Goal: Task Accomplishment & Management: Use online tool/utility

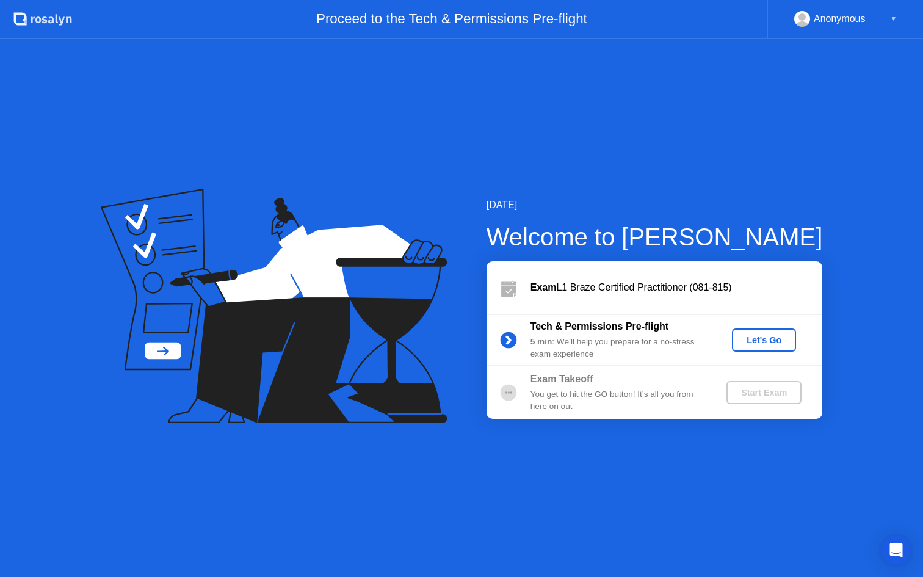
click at [766, 339] on div "Let's Go" at bounding box center [764, 340] width 54 height 10
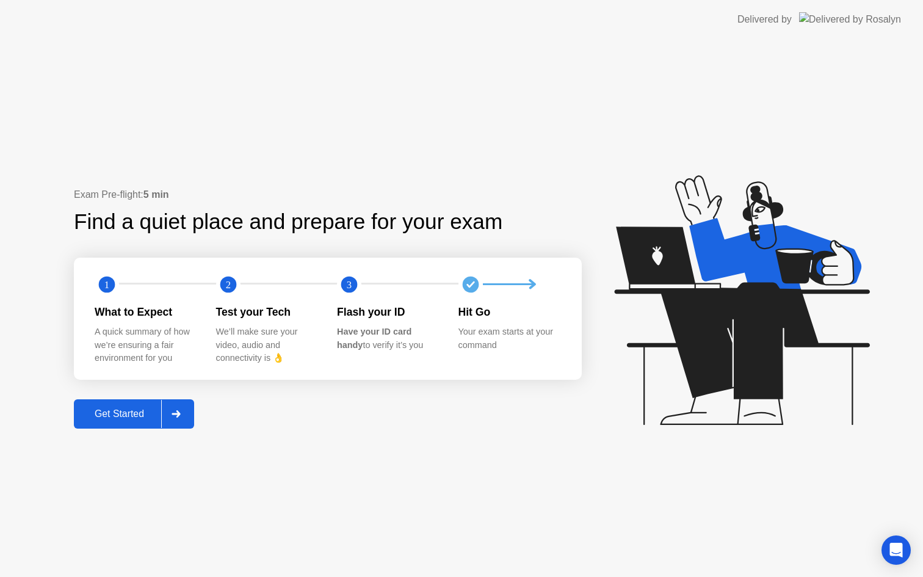
click at [117, 413] on div "Get Started" at bounding box center [120, 413] width 84 height 11
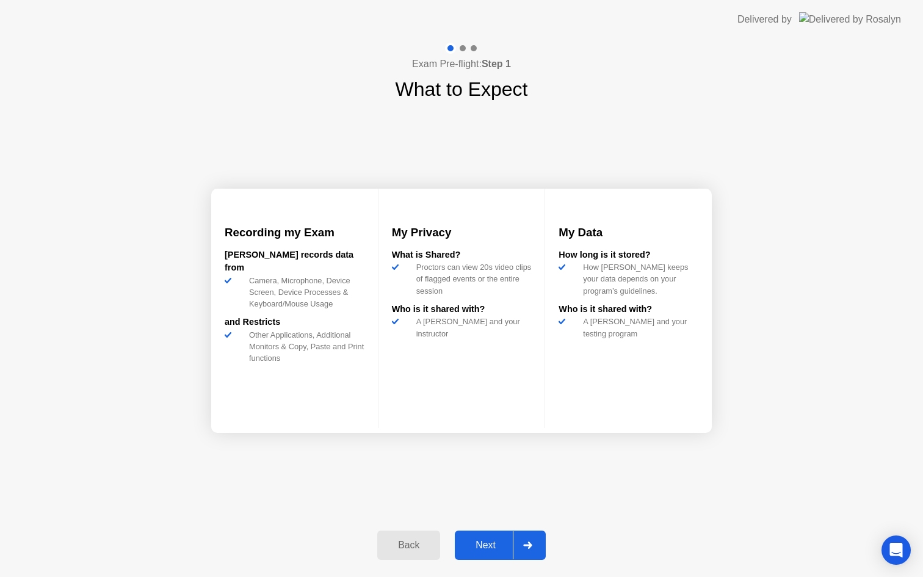
click at [483, 543] on div "Next" at bounding box center [485, 544] width 54 height 11
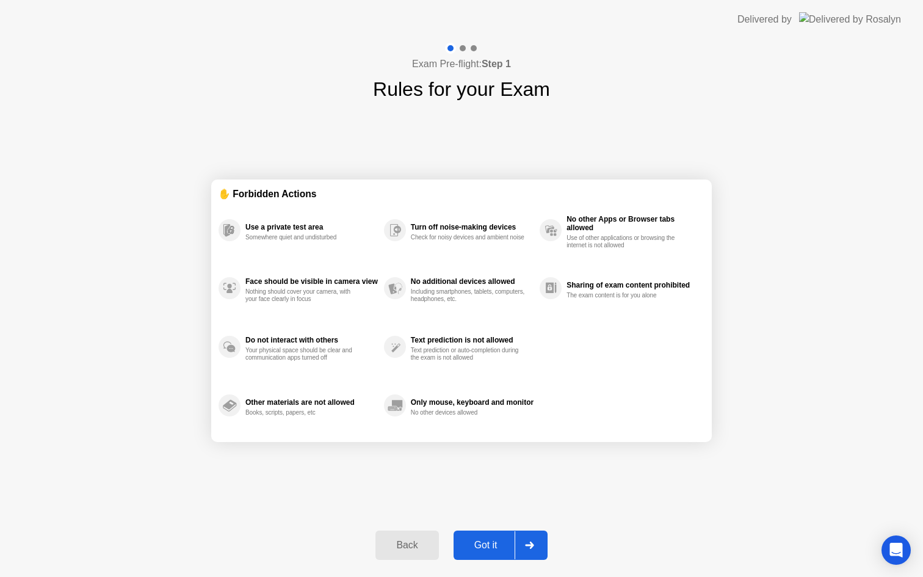
click at [483, 543] on div "Got it" at bounding box center [485, 544] width 57 height 11
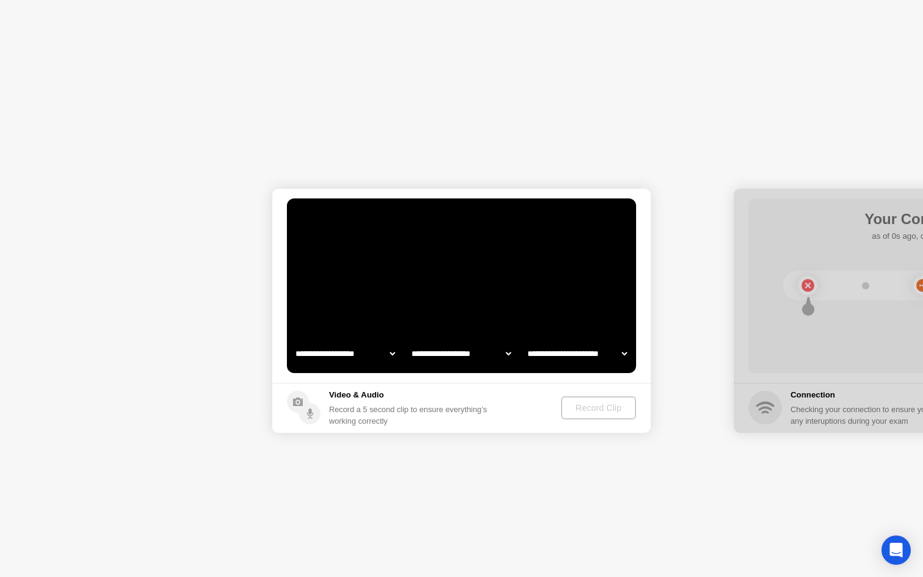
select select "**********"
select select "*******"
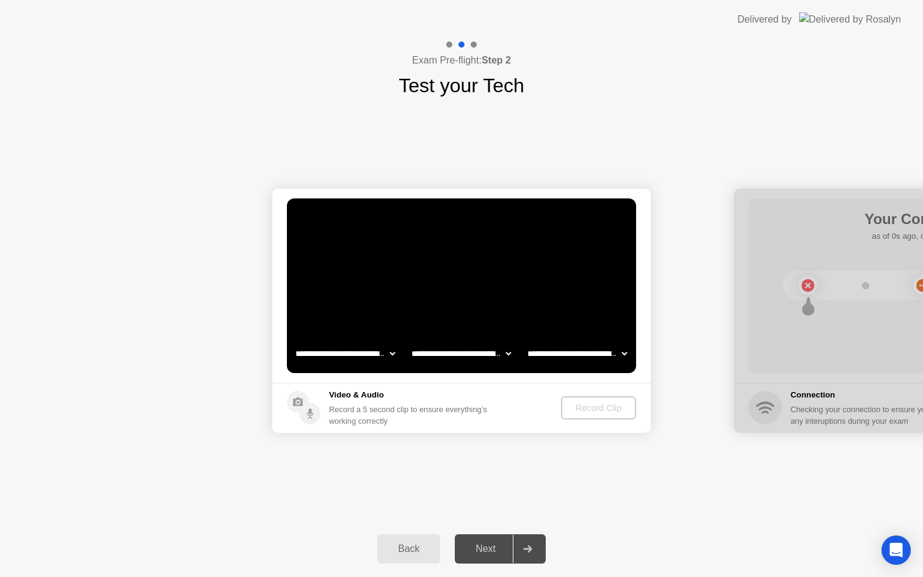
click at [481, 550] on div "Next" at bounding box center [485, 548] width 54 height 11
click at [602, 413] on div "Record Clip" at bounding box center [598, 408] width 65 height 10
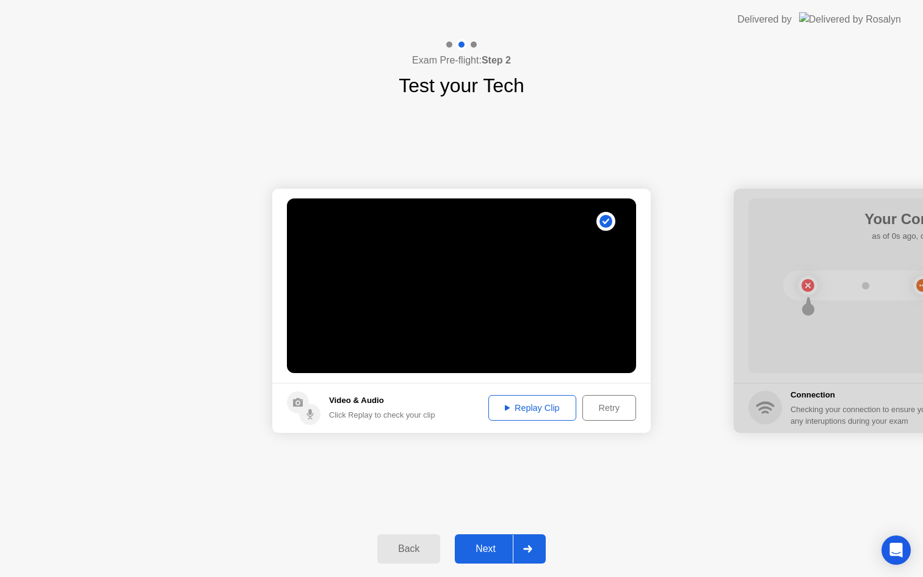
click at [541, 414] on button "Replay Clip" at bounding box center [532, 408] width 88 height 26
click at [482, 549] on div "Next" at bounding box center [485, 548] width 54 height 11
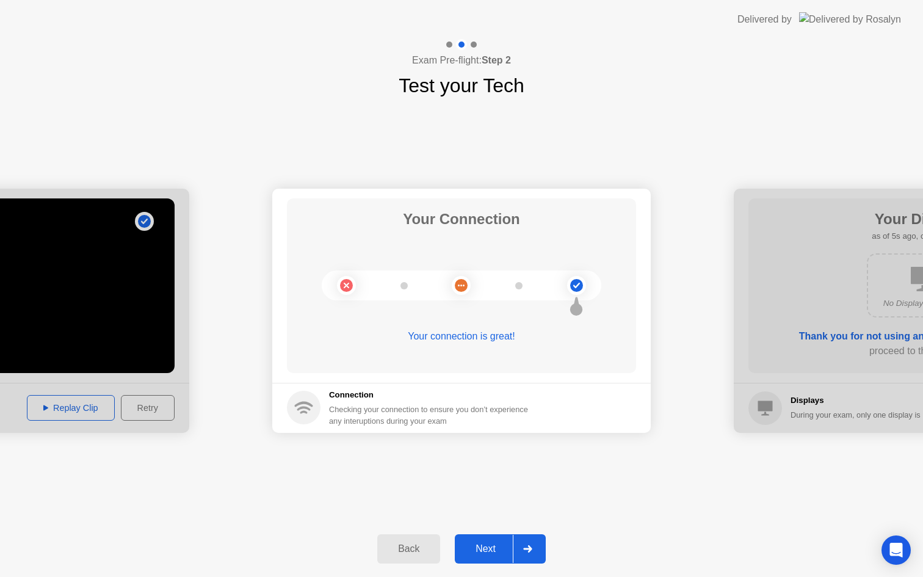
click at [490, 547] on div "Next" at bounding box center [485, 548] width 54 height 11
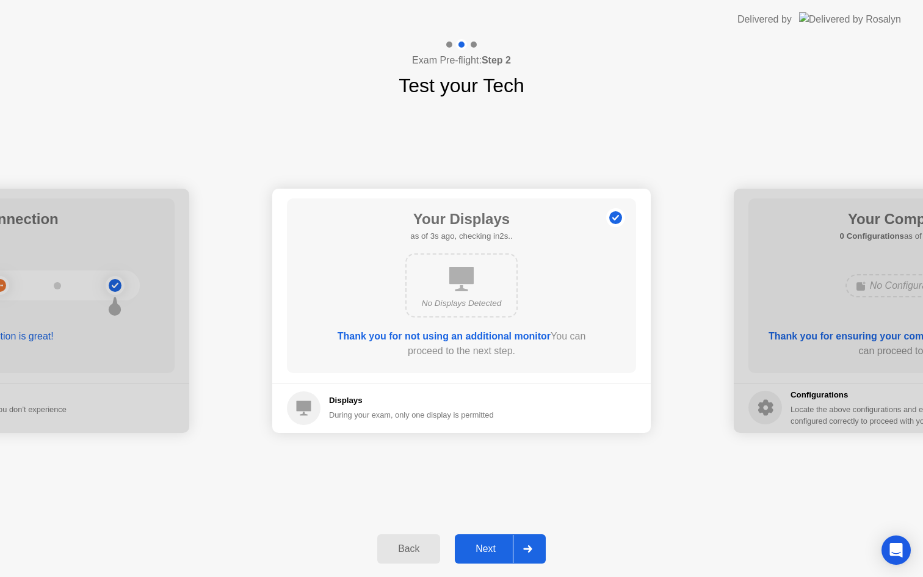
click at [490, 547] on div "Next" at bounding box center [485, 548] width 54 height 11
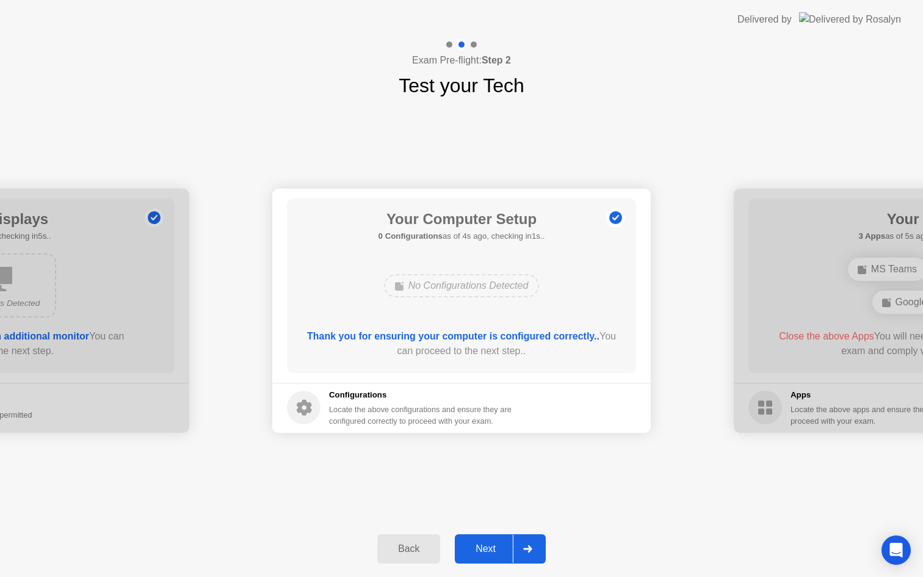
click at [490, 547] on div "Next" at bounding box center [485, 548] width 54 height 11
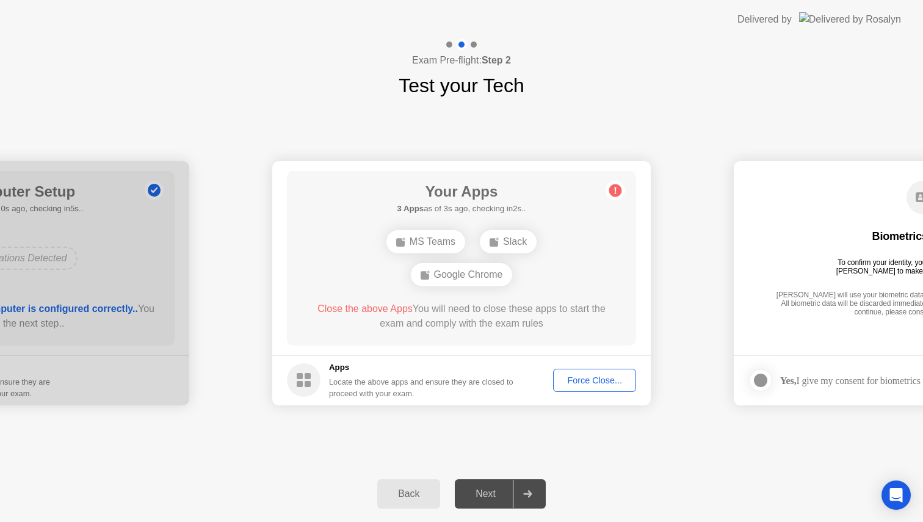
click at [592, 381] on div "Force Close..." at bounding box center [594, 380] width 74 height 10
click at [483, 492] on div "Next" at bounding box center [485, 493] width 54 height 11
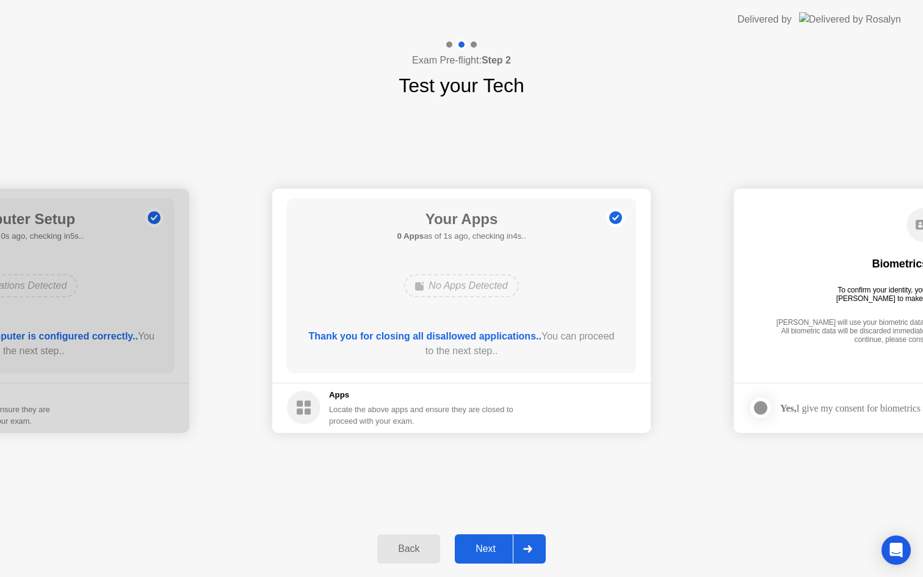
click at [533, 547] on div at bounding box center [527, 549] width 29 height 28
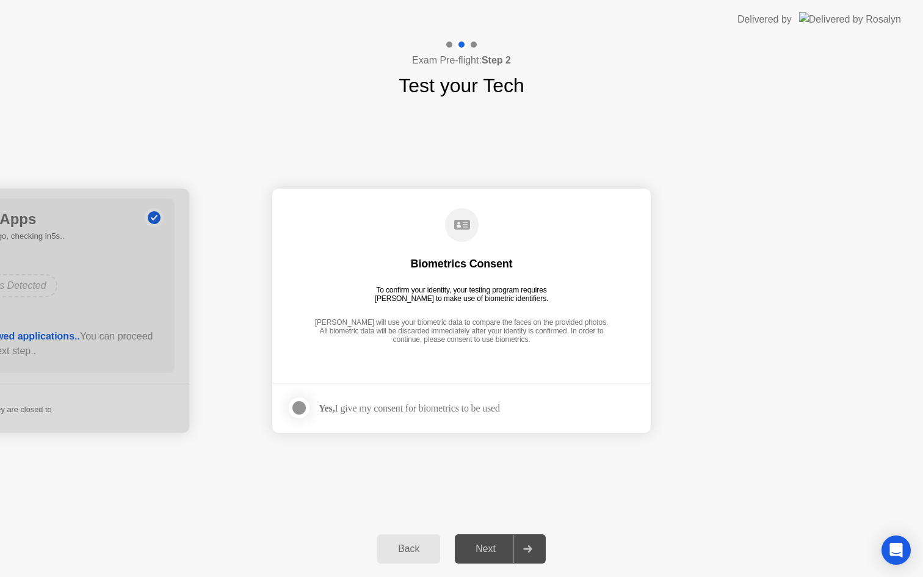
click at [298, 408] on div at bounding box center [299, 407] width 15 height 15
click at [489, 549] on div "Next" at bounding box center [485, 548] width 54 height 11
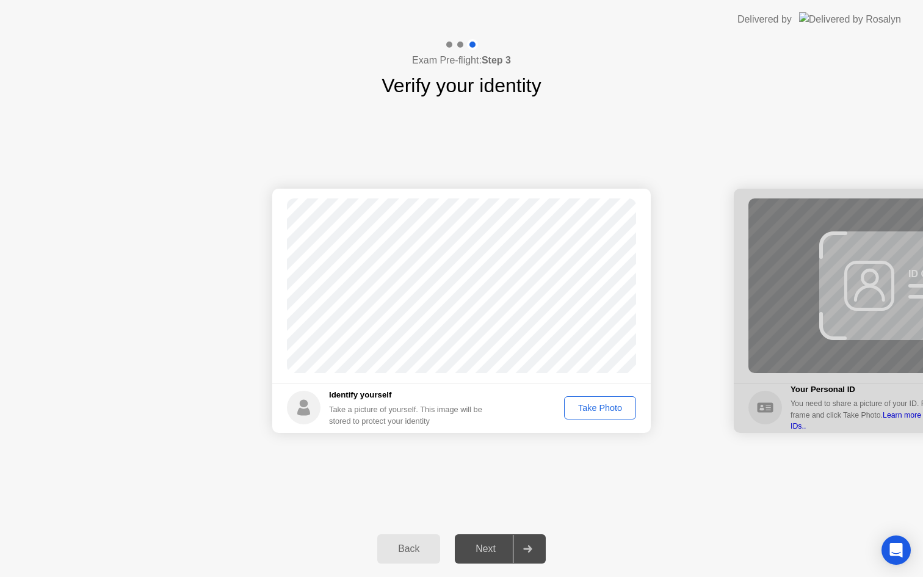
click at [597, 409] on div "Take Photo" at bounding box center [599, 408] width 63 height 10
click at [481, 547] on div "Next" at bounding box center [485, 548] width 54 height 11
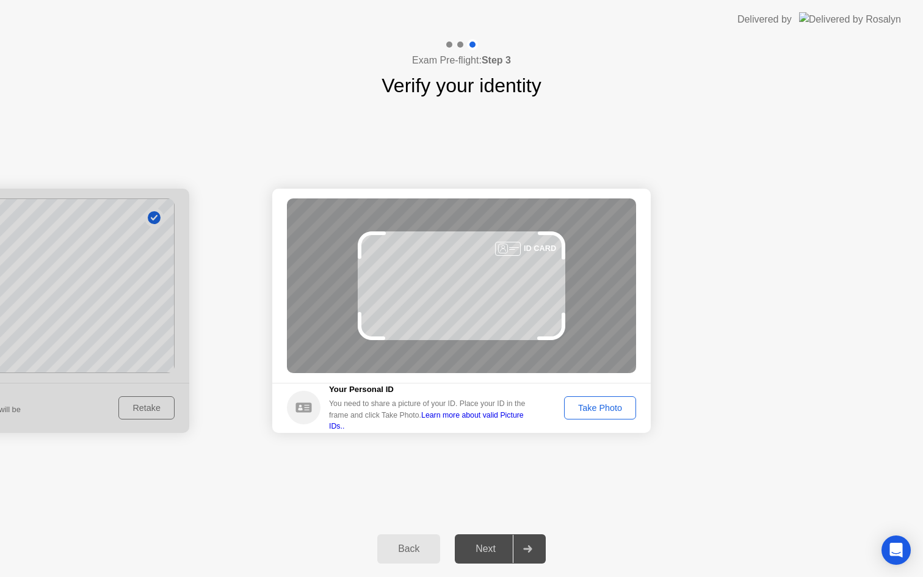
click at [612, 408] on div "Take Photo" at bounding box center [599, 408] width 63 height 10
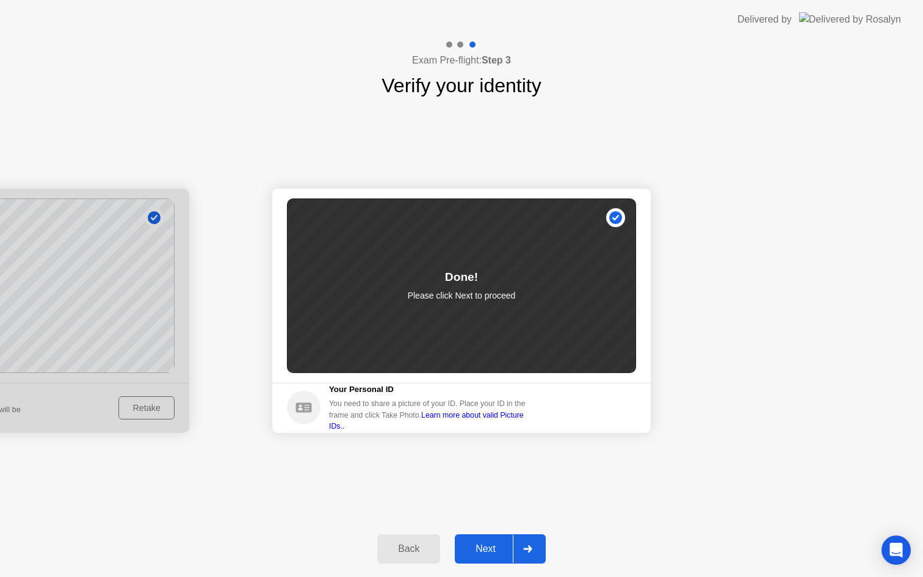
click at [489, 544] on div "Next" at bounding box center [485, 548] width 54 height 11
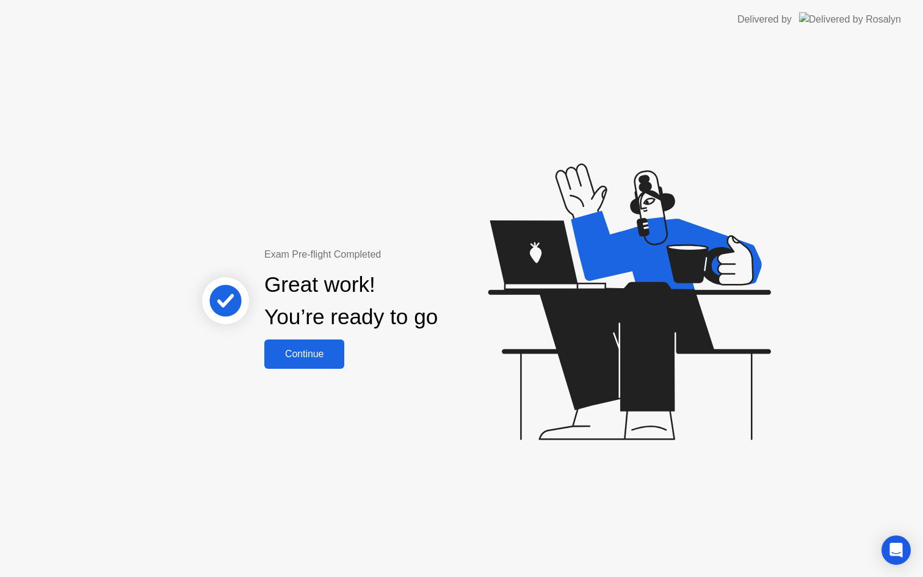
click at [311, 352] on div "Continue" at bounding box center [304, 353] width 73 height 11
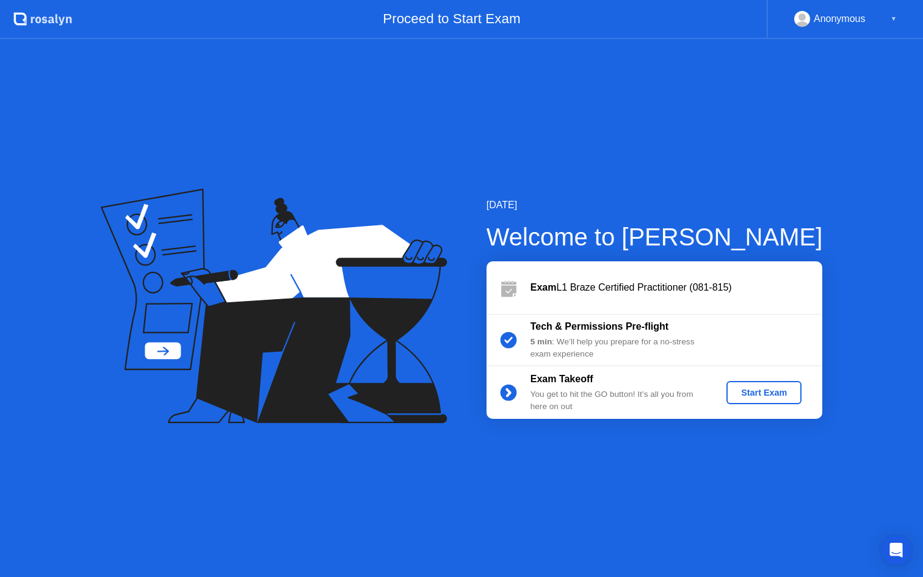
click at [762, 395] on div "Start Exam" at bounding box center [763, 393] width 65 height 10
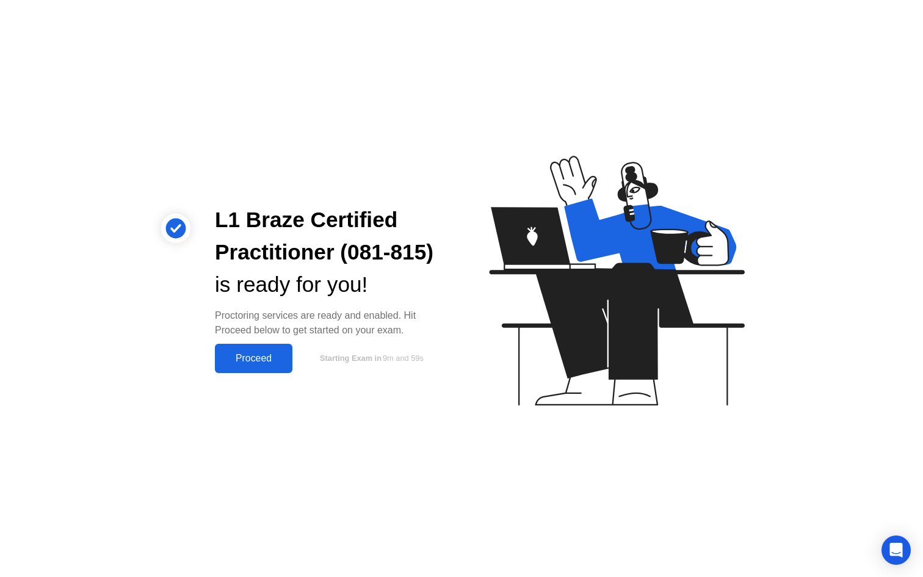
click at [248, 361] on div "Proceed" at bounding box center [253, 358] width 70 height 11
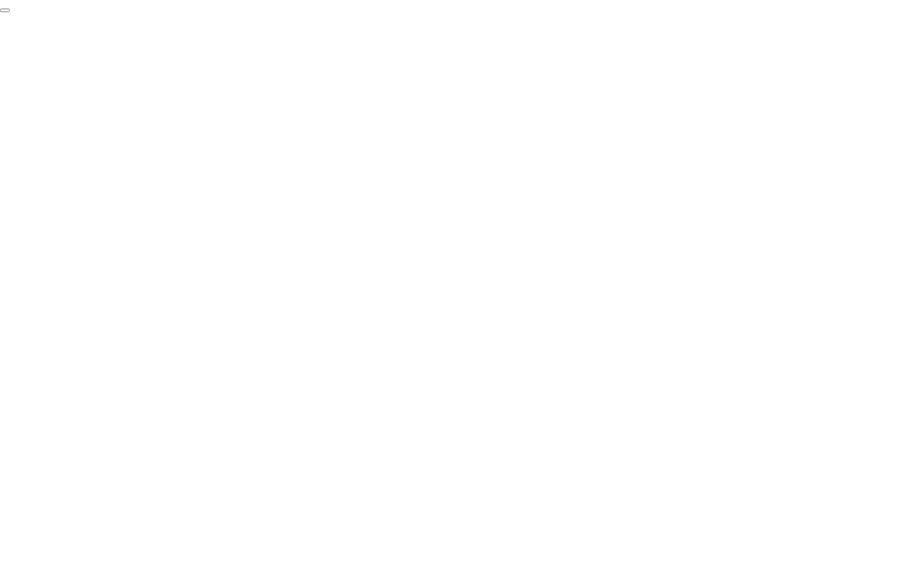
click div "End Proctoring Session"
